Goal: Find specific page/section: Find specific page/section

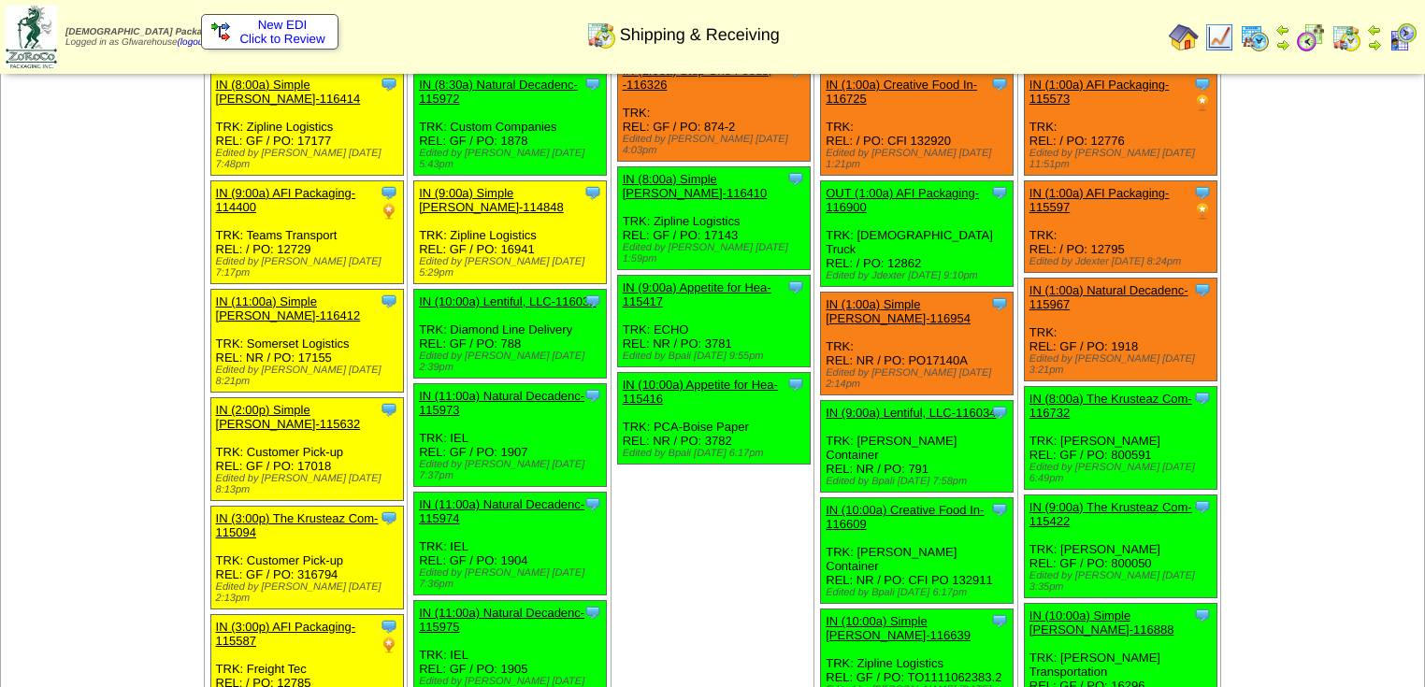
scroll to position [150, 0]
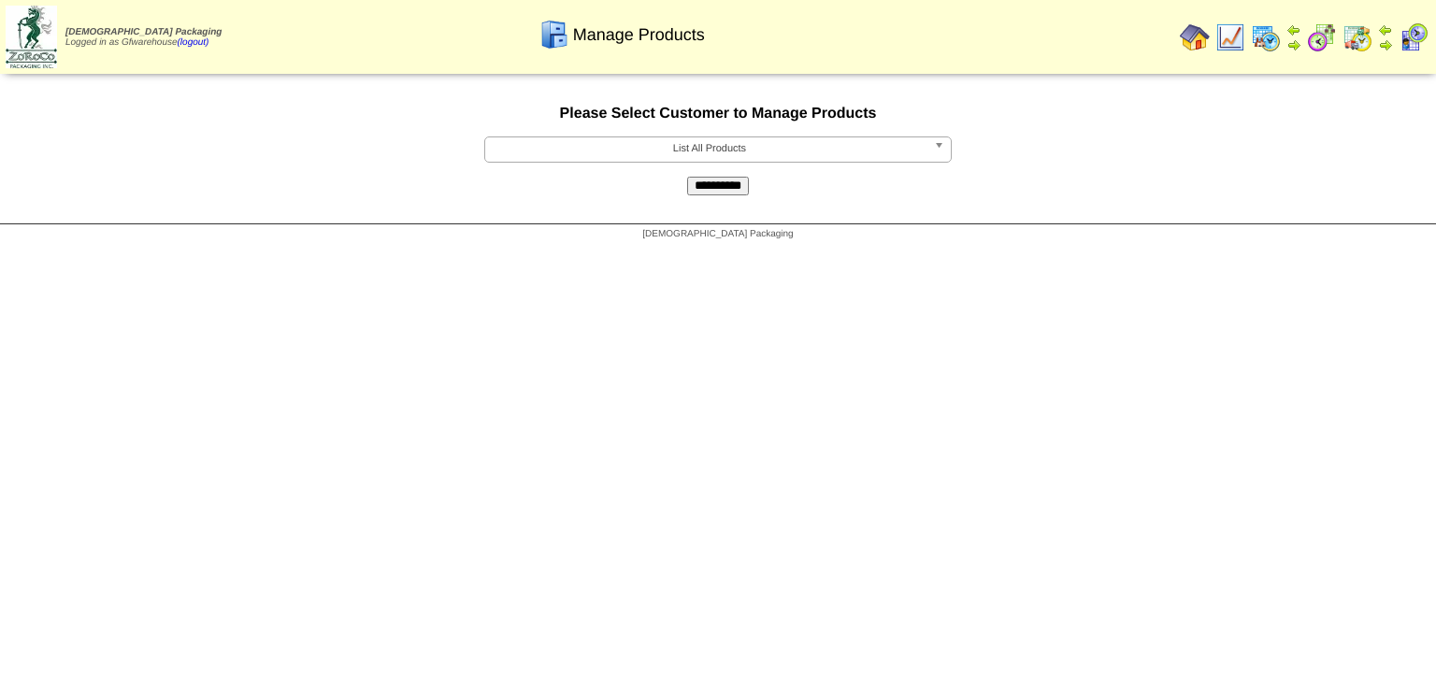
click at [942, 150] on b at bounding box center [942, 149] width 17 height 24
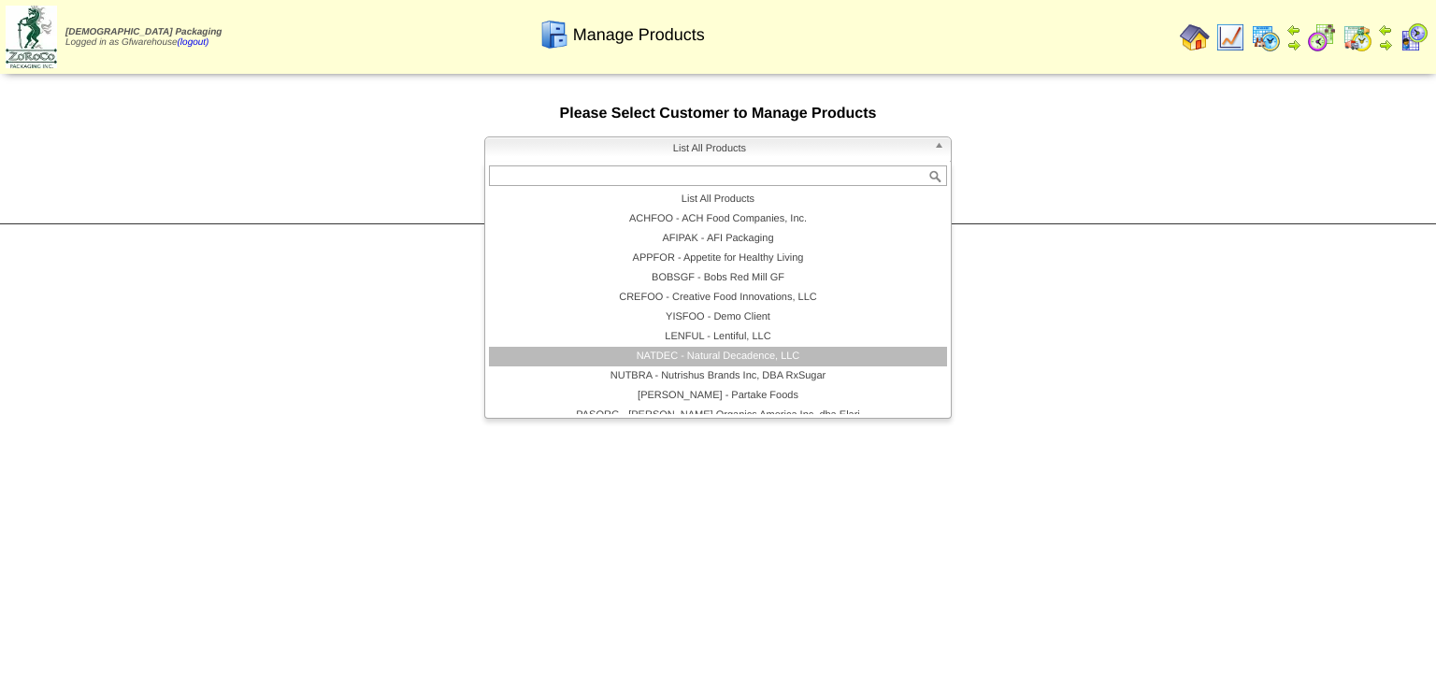
click at [793, 353] on li "NATDEC - Natural Decadence, LLC" at bounding box center [718, 357] width 458 height 20
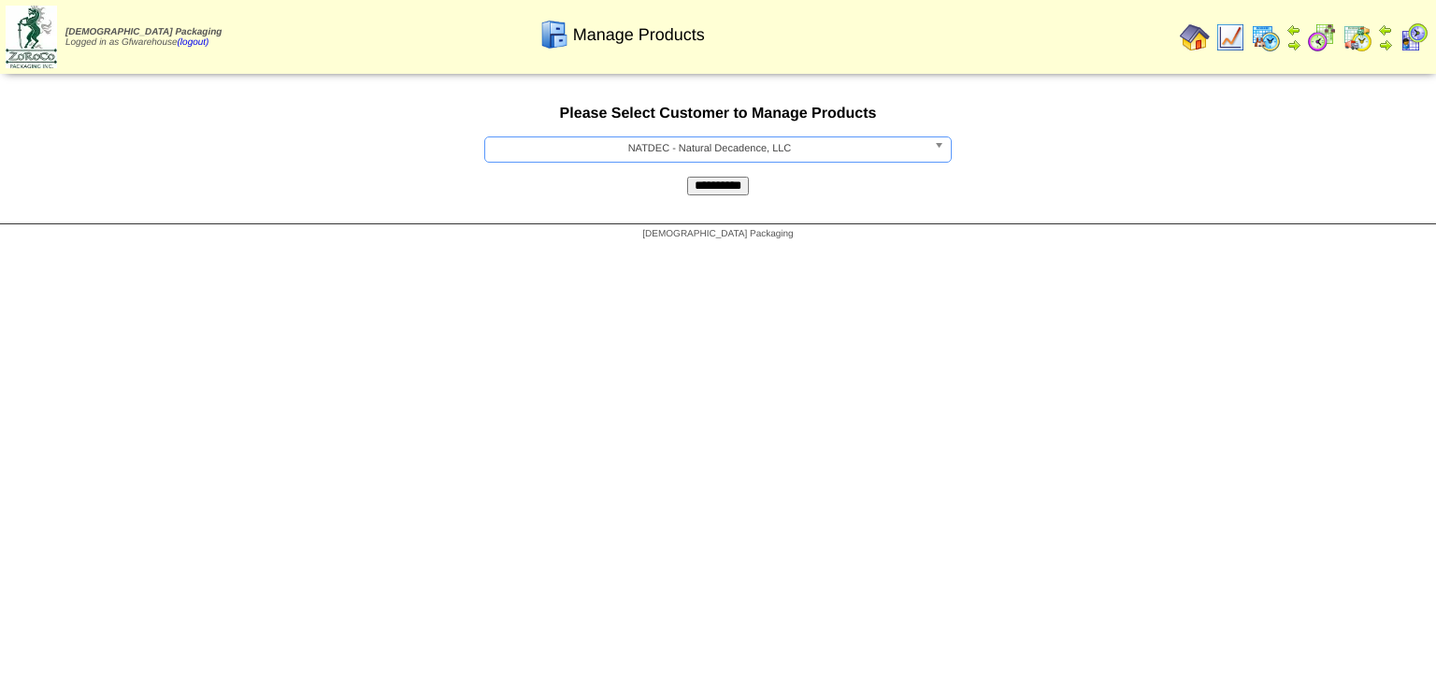
click at [723, 194] on input "**********" at bounding box center [718, 186] width 62 height 19
